Goal: Consume media (video, audio)

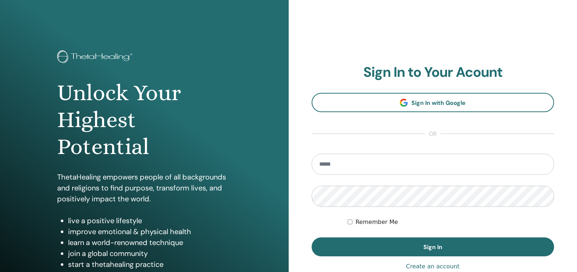
type input "**********"
click at [349, 218] on div "Remember Me" at bounding box center [451, 222] width 206 height 9
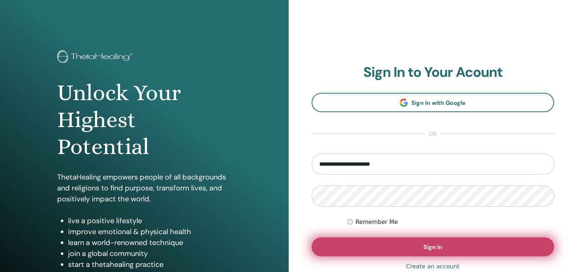
click at [359, 245] on button "Sign In" at bounding box center [433, 246] width 243 height 19
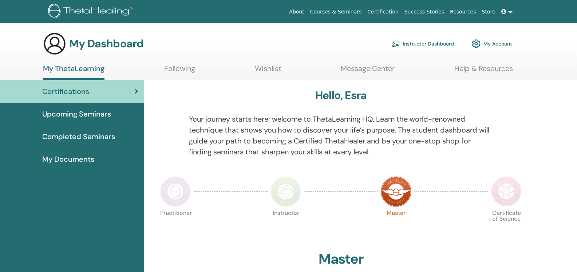
click at [444, 40] on link "Instructor Dashboard" at bounding box center [422, 44] width 63 height 16
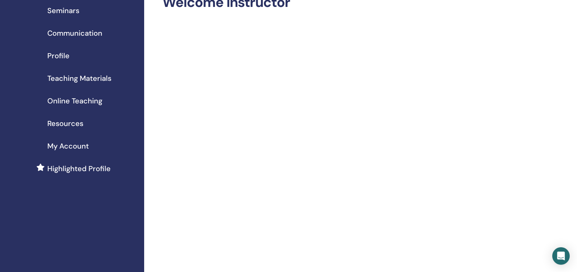
scroll to position [36, 0]
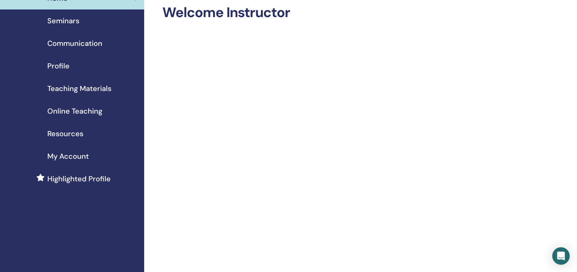
click at [82, 116] on span "Online Teaching" at bounding box center [74, 111] width 55 height 11
click at [94, 113] on span "Online Teaching" at bounding box center [74, 111] width 55 height 11
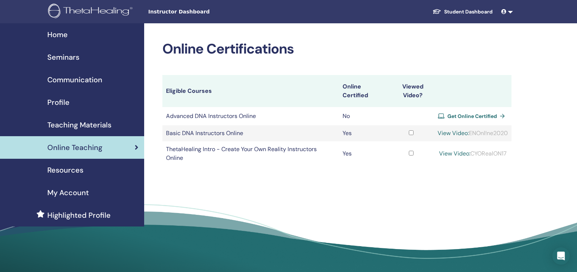
click at [467, 138] on div "View Video: ENOnl!ne2020" at bounding box center [473, 133] width 70 height 9
click at [344, 138] on td "Yes" at bounding box center [363, 133] width 49 height 16
click at [469, 136] on link "View Video:" at bounding box center [453, 133] width 31 height 8
drag, startPoint x: 453, startPoint y: 140, endPoint x: 498, endPoint y: 140, distance: 44.8
click at [498, 138] on div "View Video: ENOnl!ne2020" at bounding box center [473, 133] width 70 height 9
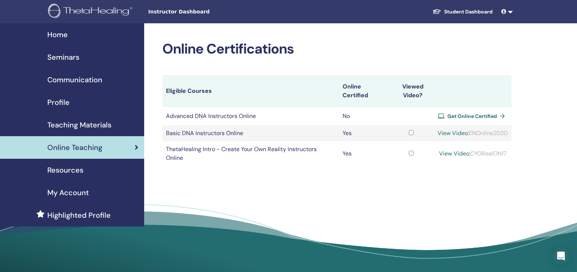
click at [450, 138] on div "View Video: ENOnl!ne2020" at bounding box center [473, 133] width 70 height 9
drag, startPoint x: 450, startPoint y: 141, endPoint x: 493, endPoint y: 143, distance: 43.1
click at [497, 138] on div "View Video: ENOnl!ne2020" at bounding box center [473, 133] width 70 height 9
copy div "ENOnl!ne2020"
click at [469, 132] on link "View Video:" at bounding box center [453, 133] width 31 height 8
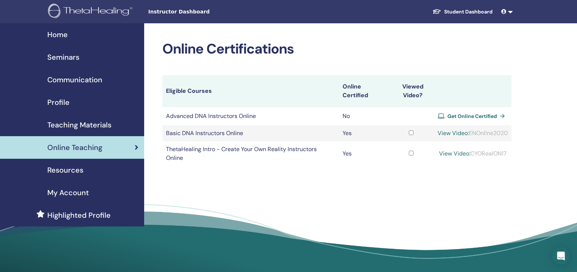
drag, startPoint x: 451, startPoint y: 139, endPoint x: 494, endPoint y: 141, distance: 42.6
click at [494, 138] on div "View Video: ENOnl!ne2020" at bounding box center [473, 133] width 70 height 9
copy div "ENOnl!ne2020"
click at [469, 133] on link "View Video:" at bounding box center [453, 133] width 31 height 8
